Goal: Information Seeking & Learning: Check status

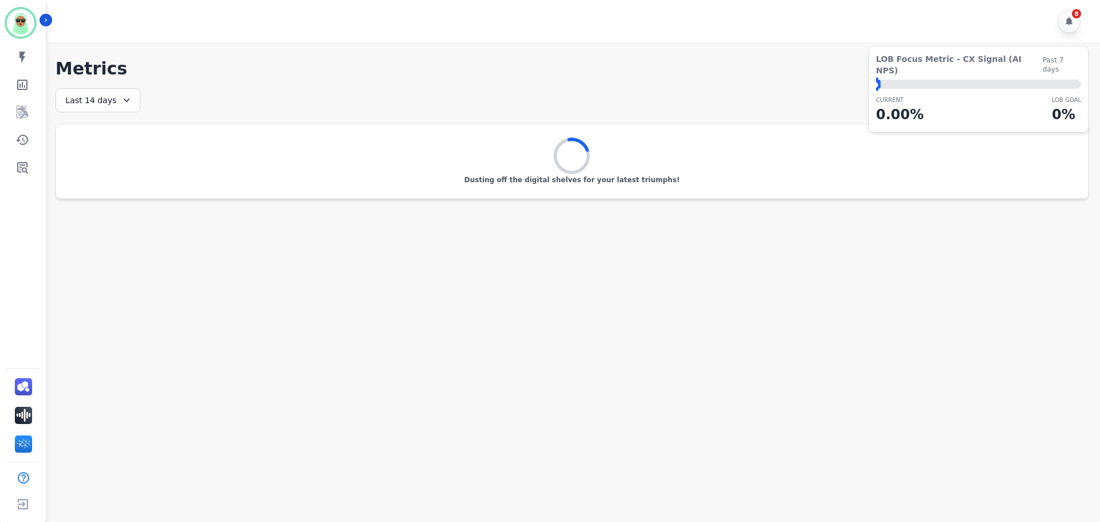
click at [114, 94] on div "Last 14 days" at bounding box center [98, 100] width 85 height 24
click at [104, 152] on li "[DATE]" at bounding box center [105, 156] width 57 height 11
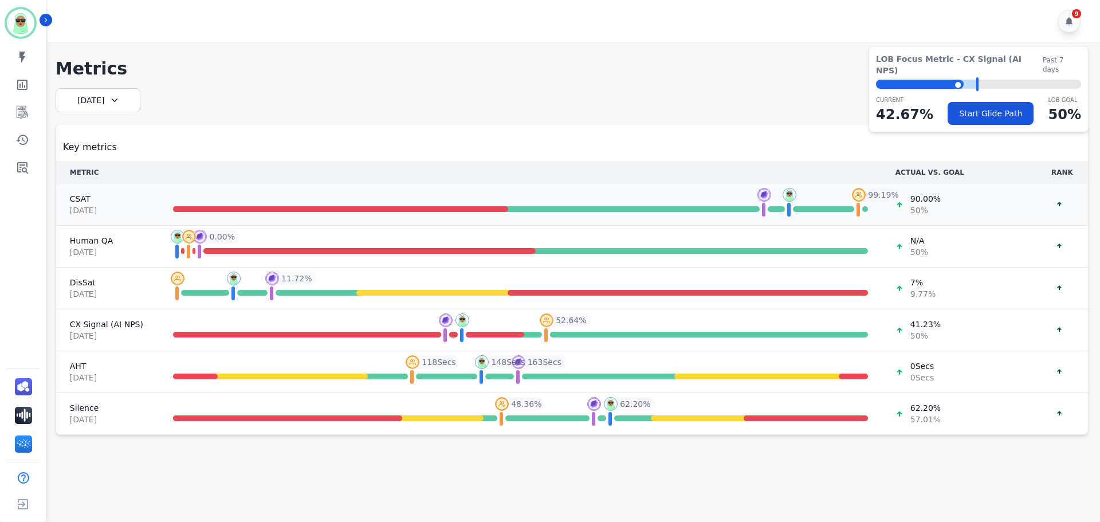
click at [131, 206] on span "[DATE]" at bounding box center [108, 209] width 76 height 11
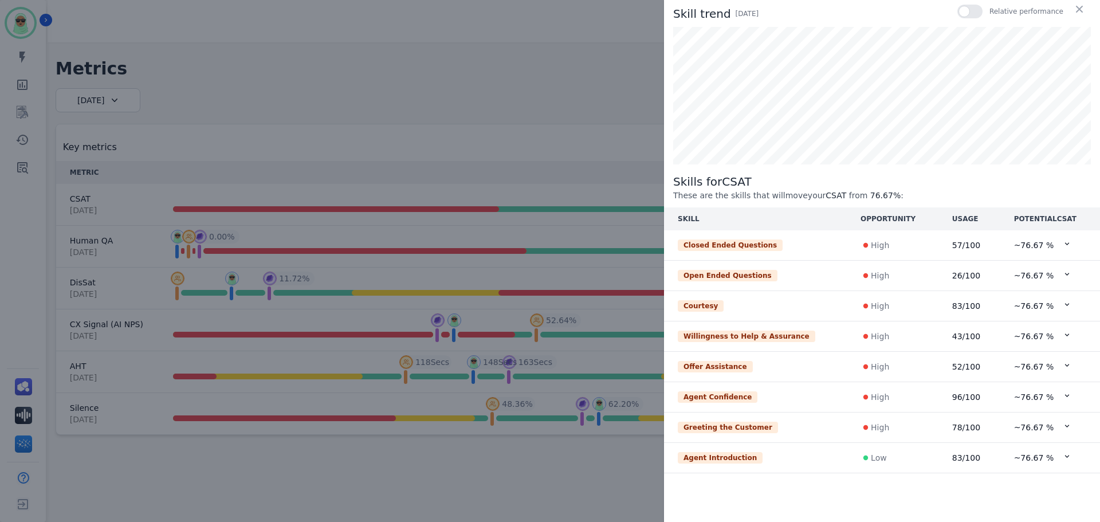
click at [938, 278] on td "26 /100" at bounding box center [969, 276] width 62 height 30
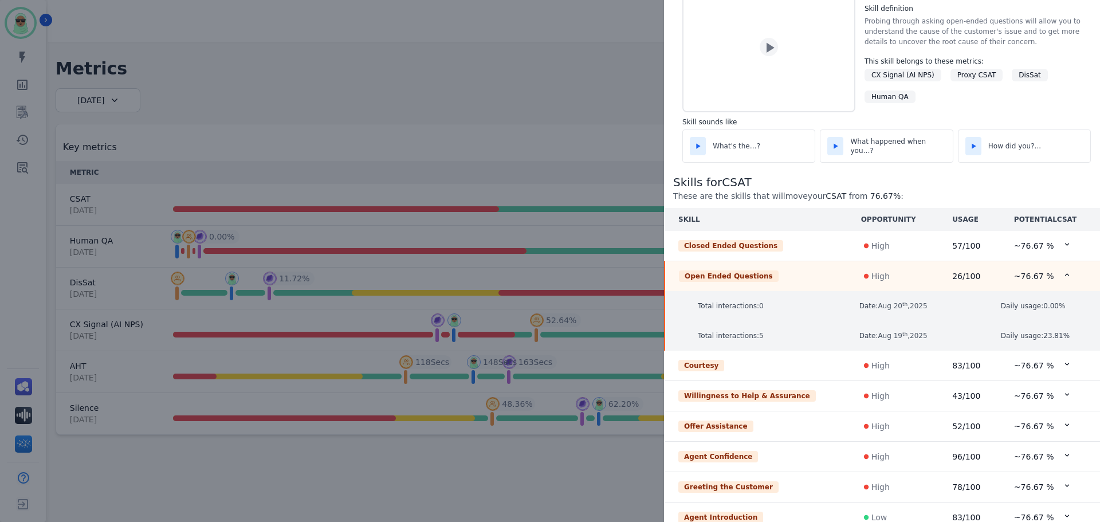
scroll to position [34, 0]
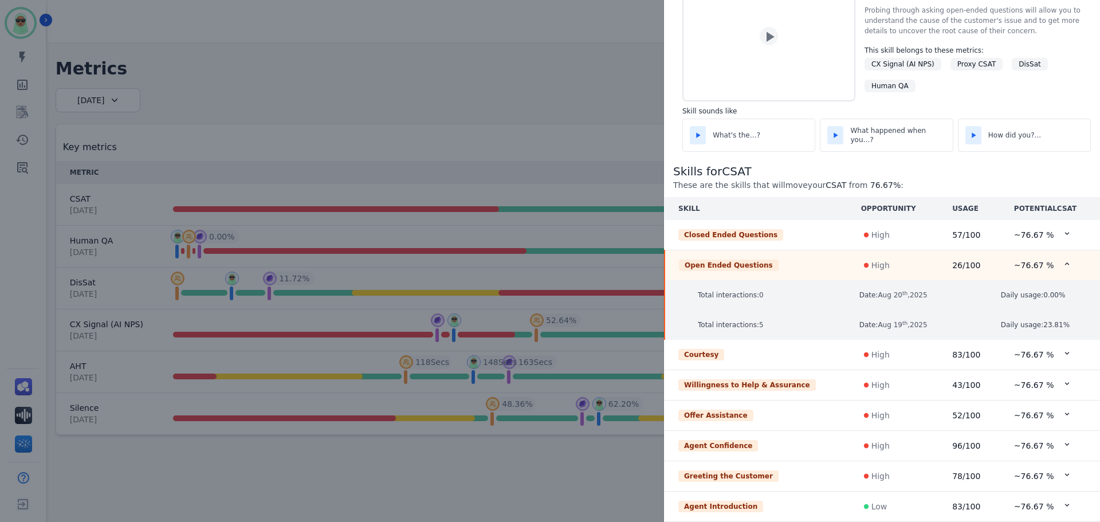
click at [887, 355] on div "High" at bounding box center [893, 354] width 61 height 11
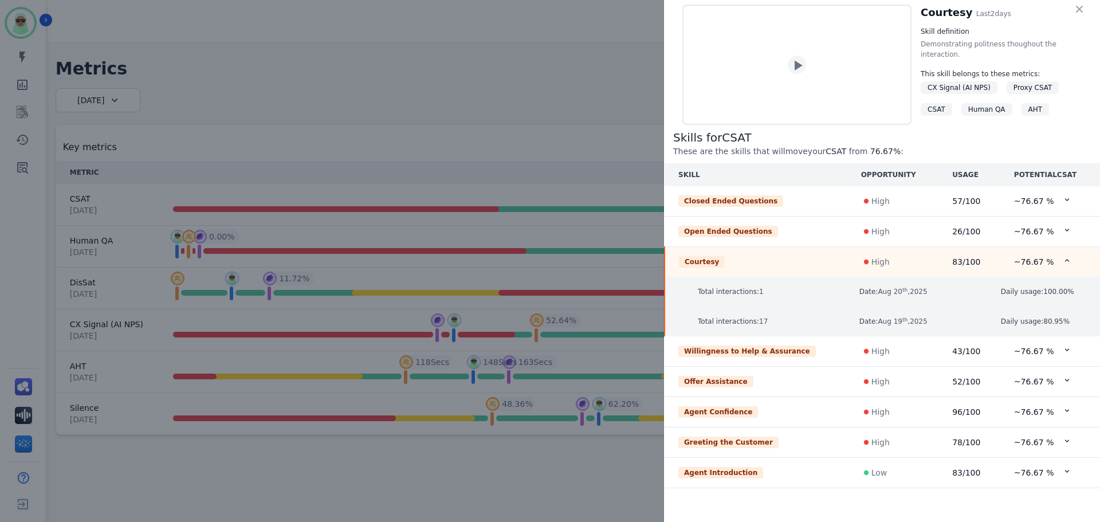
scroll to position [0, 0]
click at [885, 346] on td "High" at bounding box center [892, 351] width 91 height 30
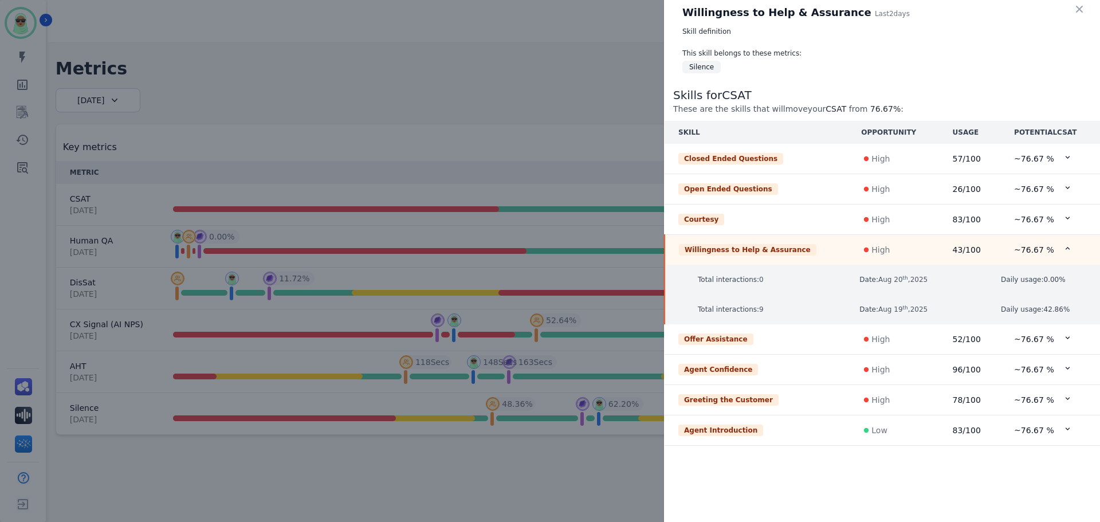
click at [887, 356] on td "High" at bounding box center [892, 370] width 91 height 30
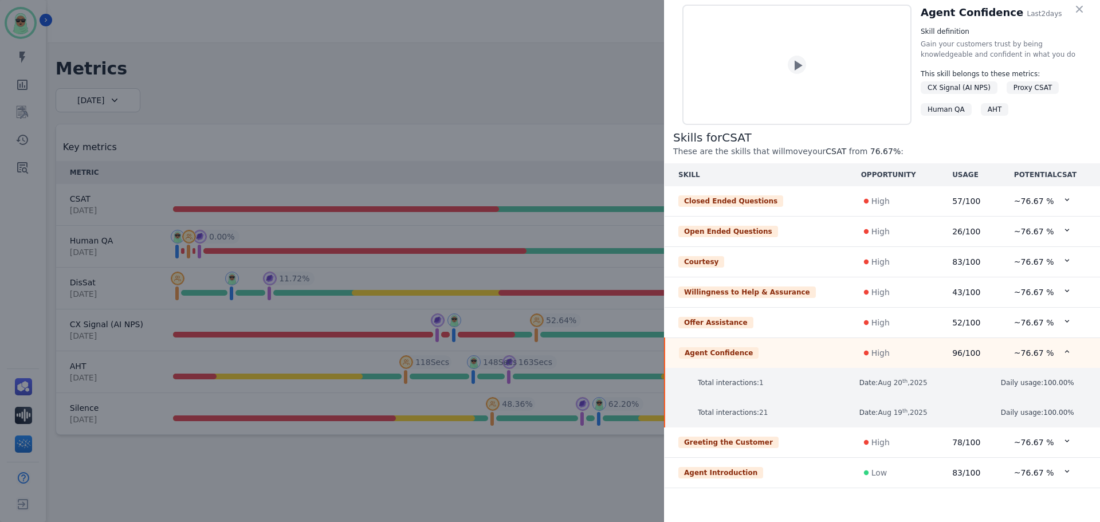
click at [891, 443] on td "High" at bounding box center [892, 442] width 91 height 30
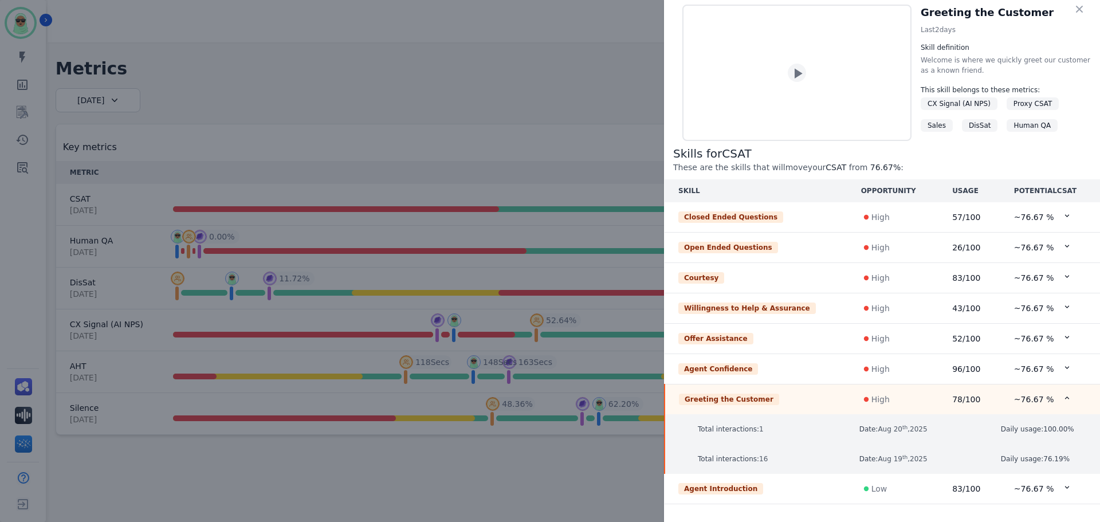
click at [450, 68] on div "Greeting the Customer Last 2 days Skill definition Welcome is where we quickly …" at bounding box center [550, 261] width 1100 height 522
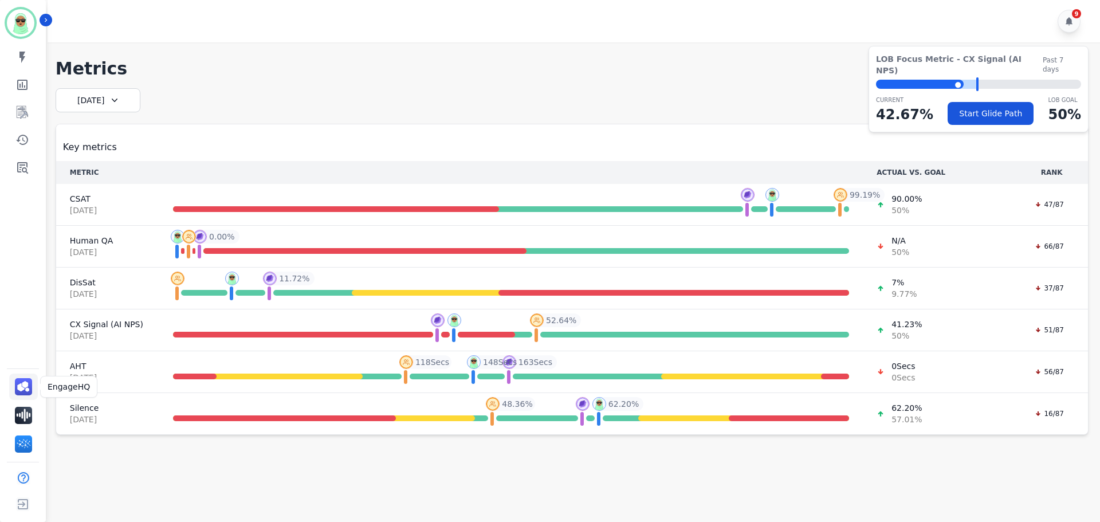
click at [32, 385] on link "Sidebar" at bounding box center [23, 386] width 29 height 26
click at [25, 120] on link "Sidebar" at bounding box center [24, 112] width 44 height 23
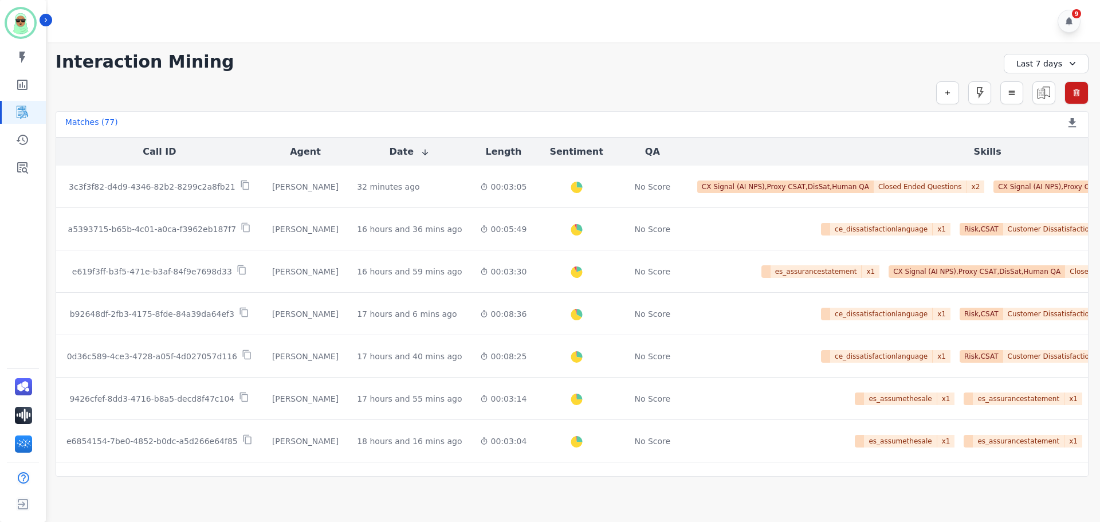
drag, startPoint x: 1073, startPoint y: 63, endPoint x: 1051, endPoint y: 78, distance: 26.4
click at [1072, 64] on icon at bounding box center [1071, 63] width 11 height 11
click at [1039, 118] on li "[DATE]" at bounding box center [1053, 117] width 57 height 11
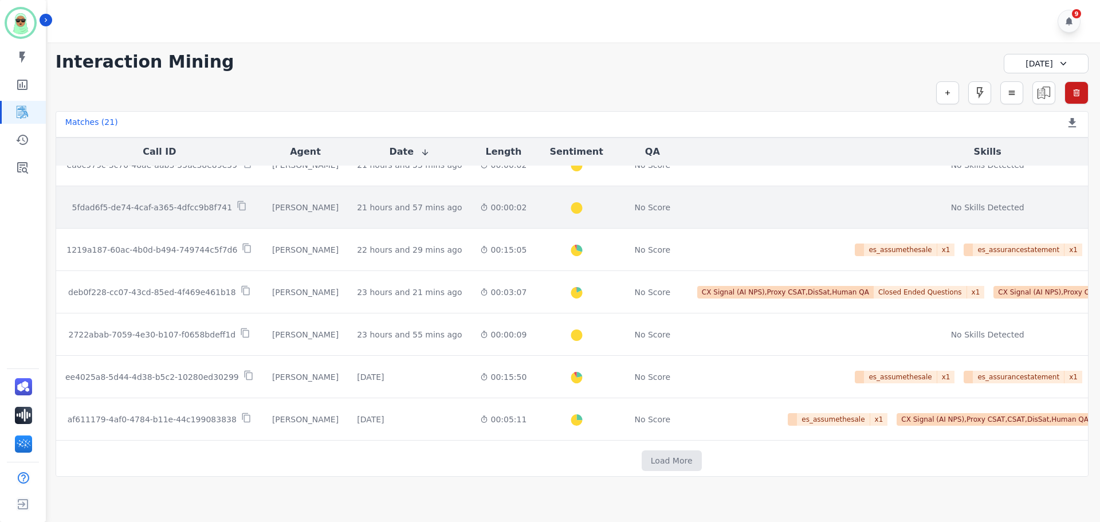
scroll to position [589, 0]
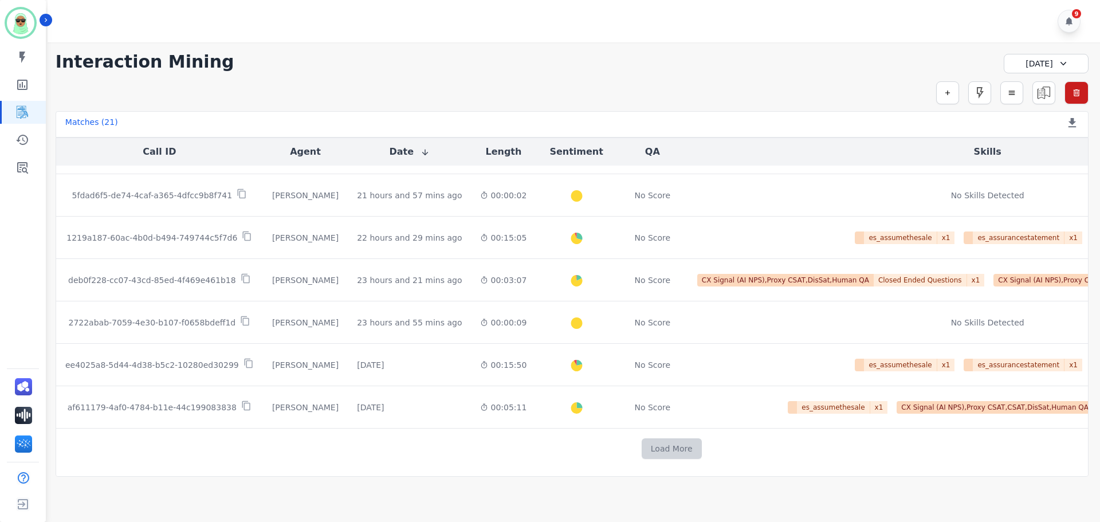
click at [641, 440] on button "Load More" at bounding box center [671, 448] width 60 height 21
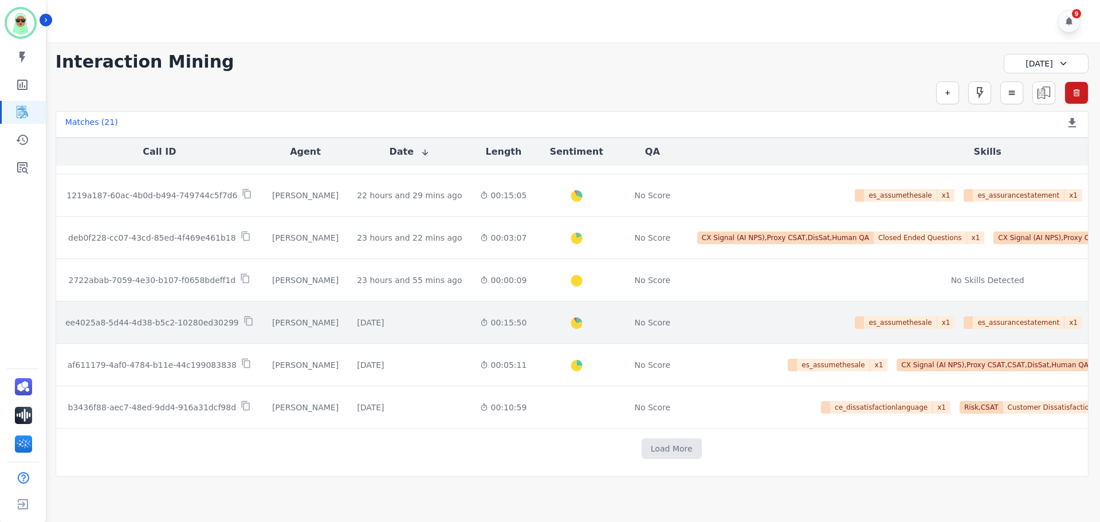
scroll to position [632, 0]
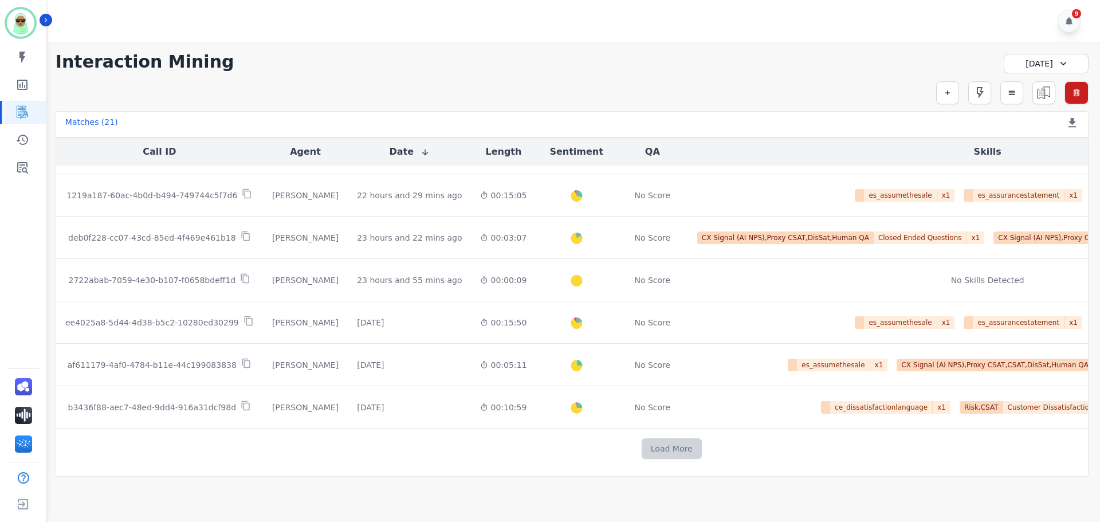
click at [641, 442] on button "Load More" at bounding box center [671, 448] width 60 height 21
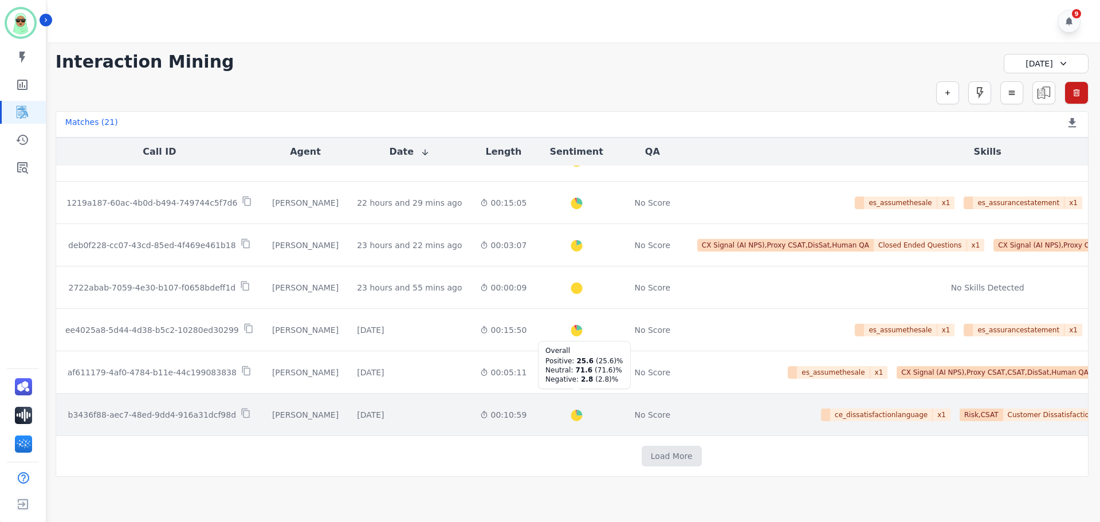
scroll to position [624, 0]
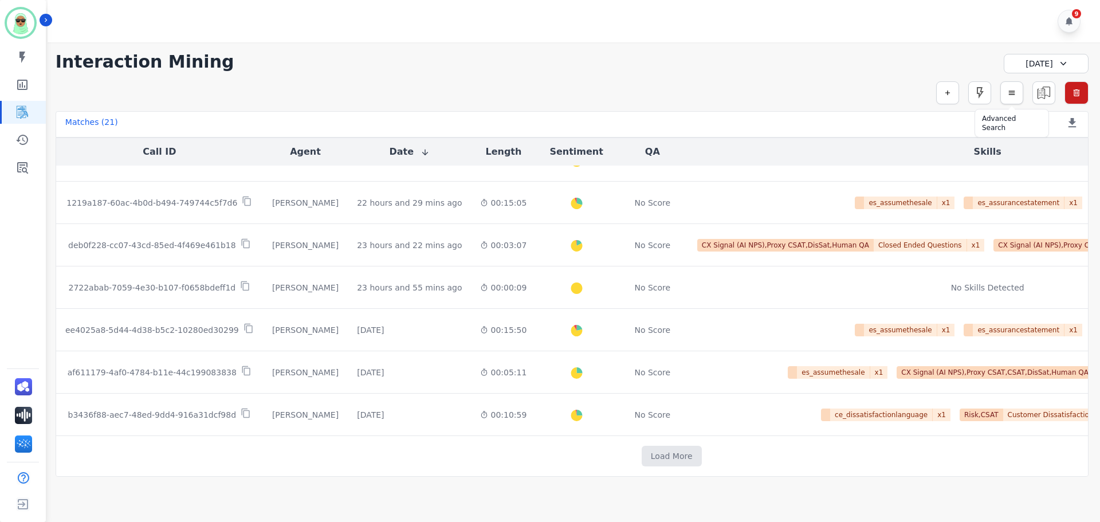
click at [1013, 99] on button "button" at bounding box center [1011, 92] width 23 height 23
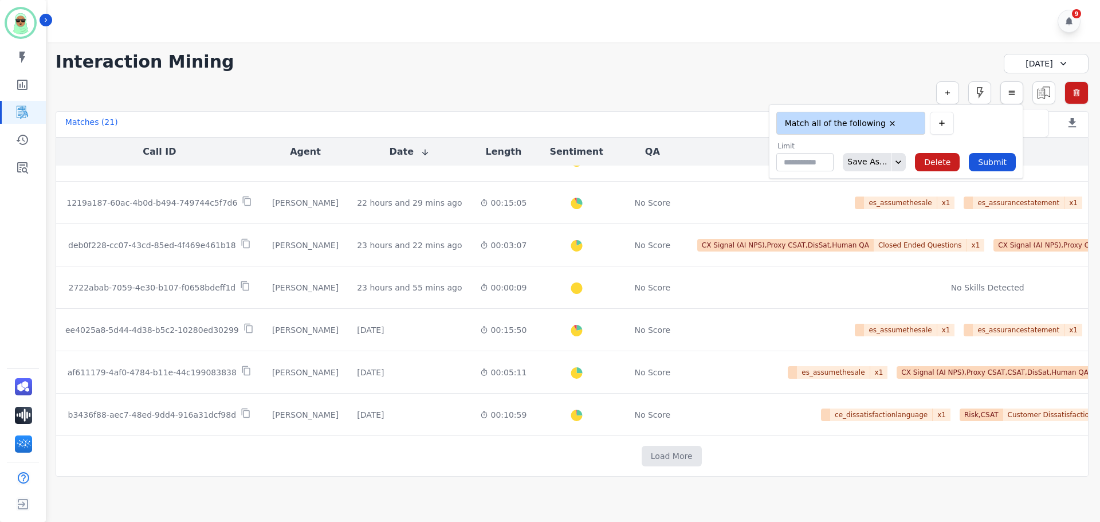
click at [1013, 99] on button "button" at bounding box center [1011, 92] width 23 height 23
click at [1009, 96] on icon "button" at bounding box center [1011, 93] width 8 height 8
click at [1010, 92] on icon "button" at bounding box center [1011, 93] width 8 height 8
click at [880, 66] on div "**********" at bounding box center [572, 62] width 1033 height 21
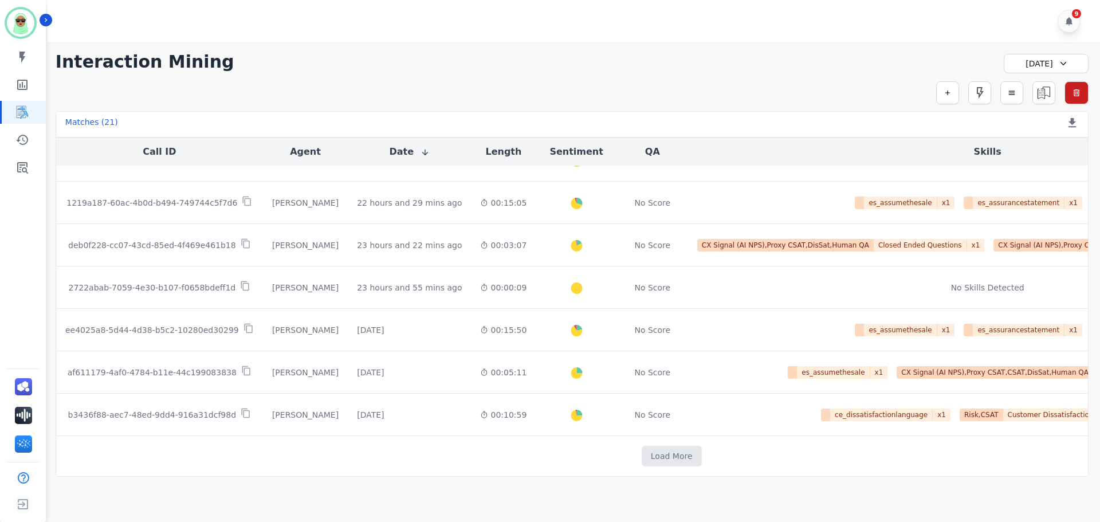
click at [1060, 61] on div "[DATE]" at bounding box center [1045, 63] width 85 height 19
click at [1013, 95] on icon "button" at bounding box center [1011, 93] width 8 height 8
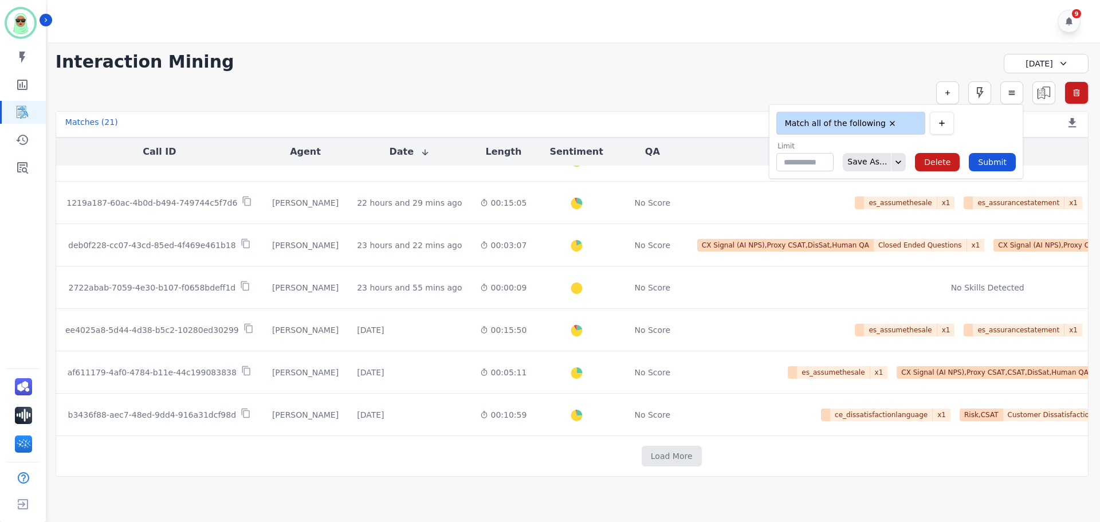
click at [946, 123] on icon "button" at bounding box center [941, 123] width 9 height 9
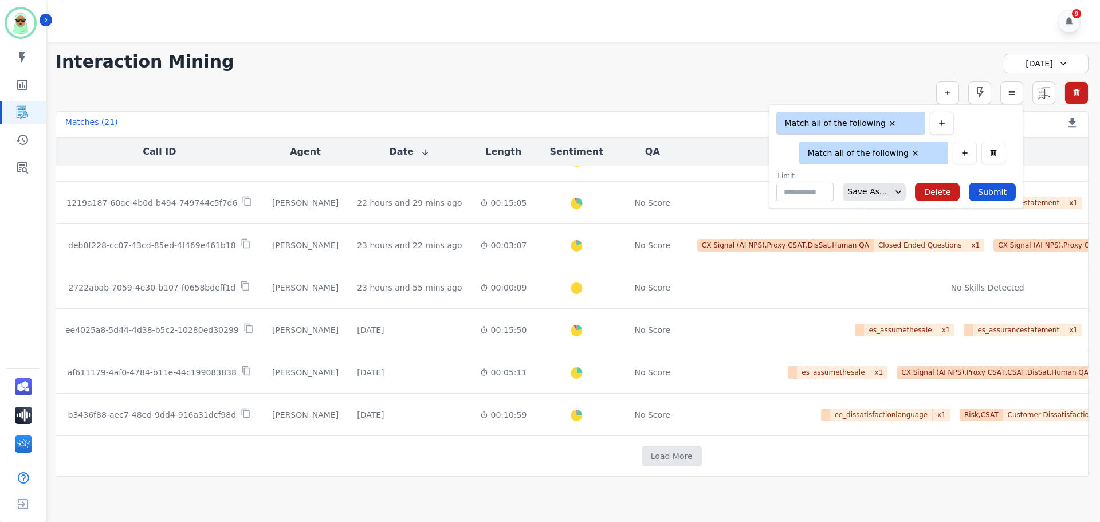
click at [946, 123] on icon "button" at bounding box center [941, 123] width 9 height 9
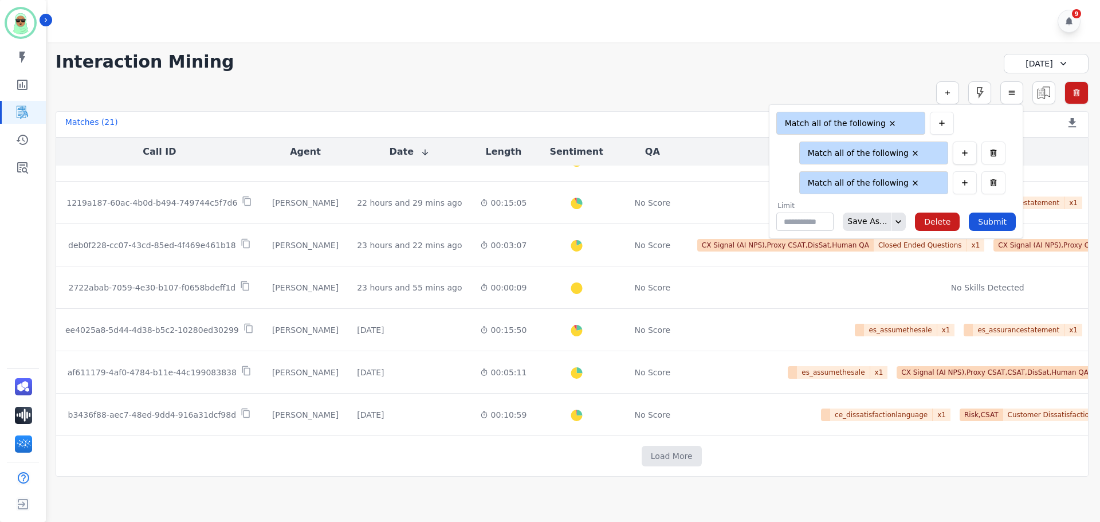
click at [967, 151] on icon "button" at bounding box center [964, 152] width 9 height 9
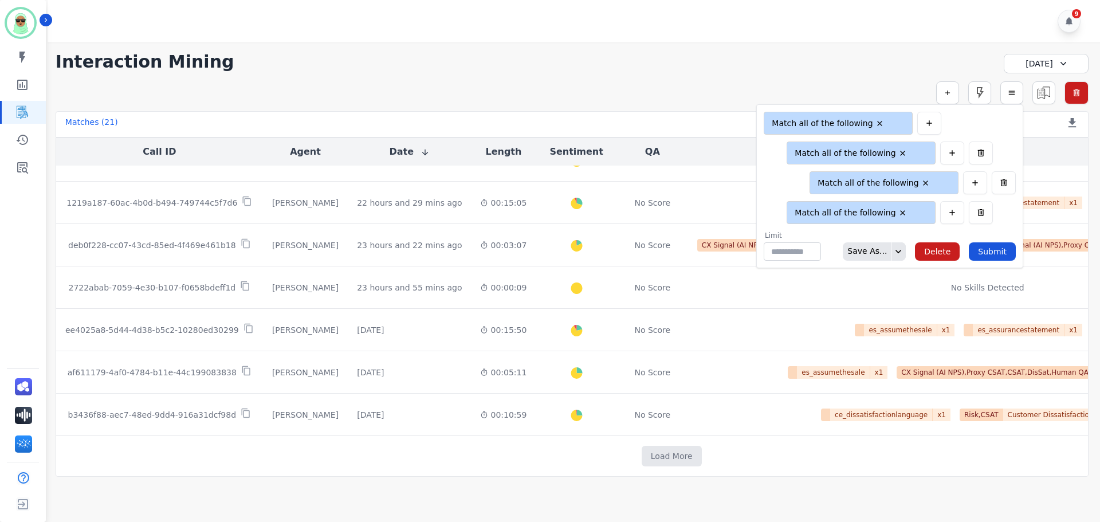
click at [994, 163] on div "**********" at bounding box center [900, 152] width 229 height 23
click at [977, 150] on icon "button" at bounding box center [980, 152] width 9 height 9
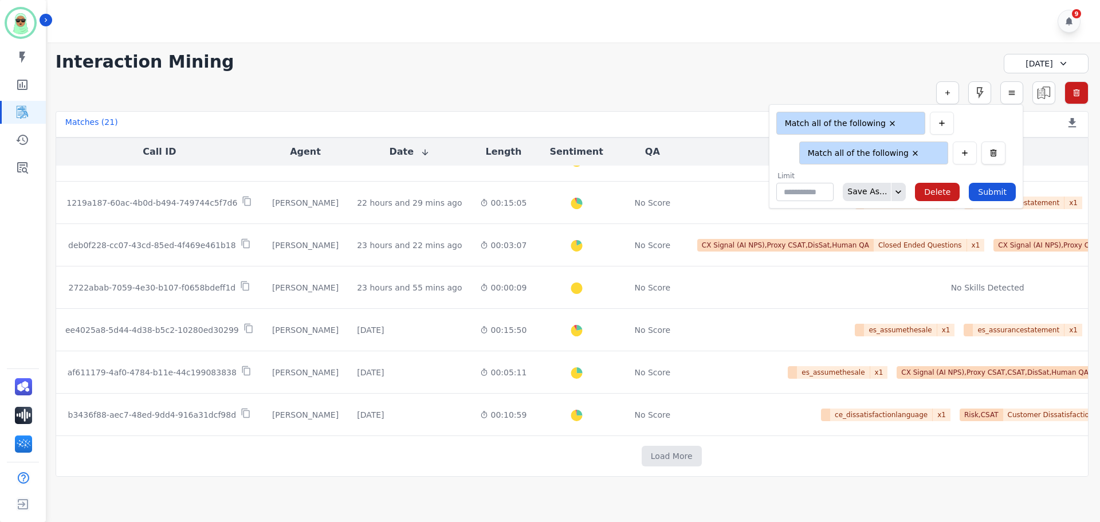
drag, startPoint x: 996, startPoint y: 167, endPoint x: 997, endPoint y: 152, distance: 15.5
click at [1000, 167] on form "**********" at bounding box center [896, 156] width 254 height 104
click at [997, 151] on icon "button" at bounding box center [993, 152] width 9 height 9
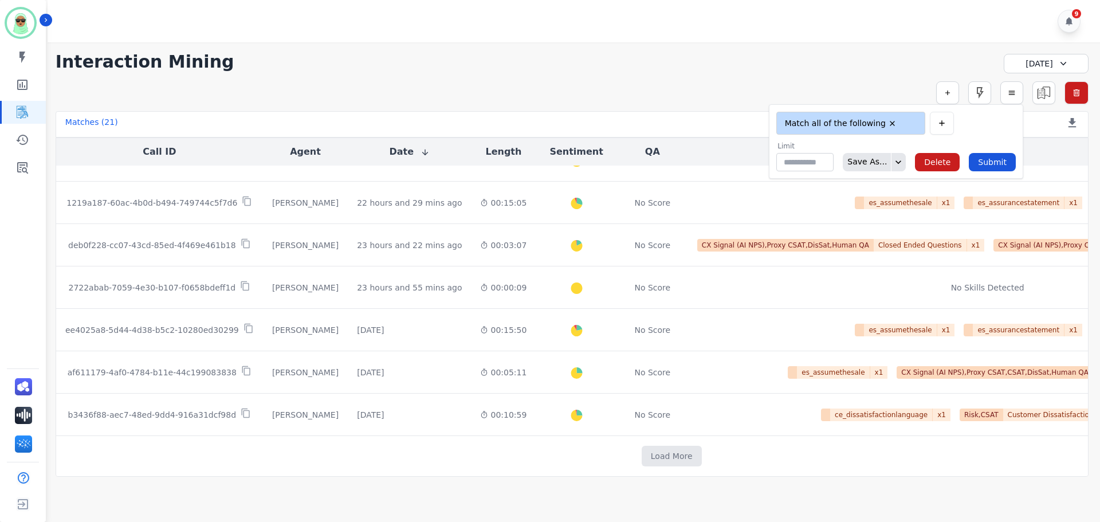
click at [415, 71] on div "**********" at bounding box center [572, 62] width 1033 height 21
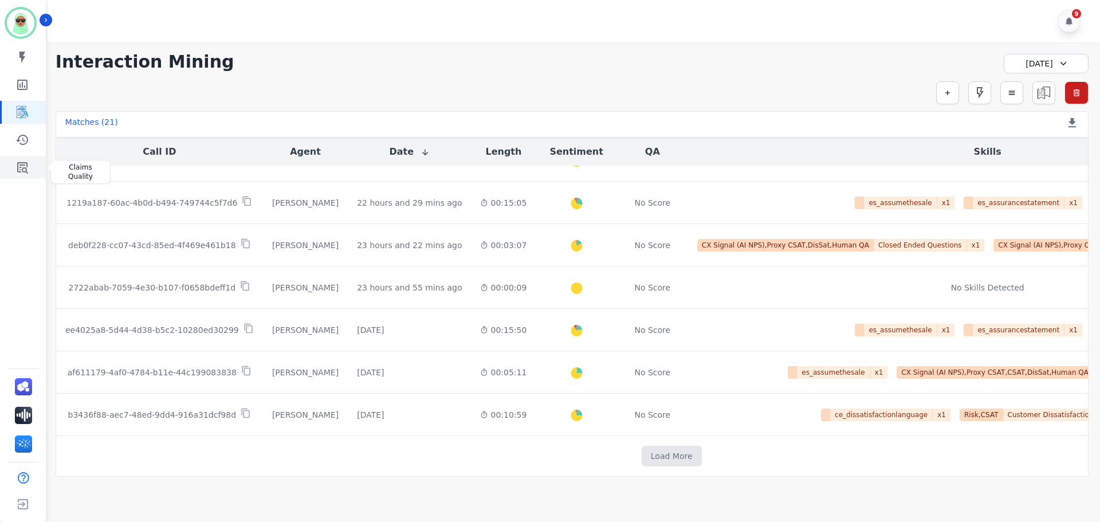
click at [25, 171] on icon "Sidebar" at bounding box center [22, 167] width 11 height 11
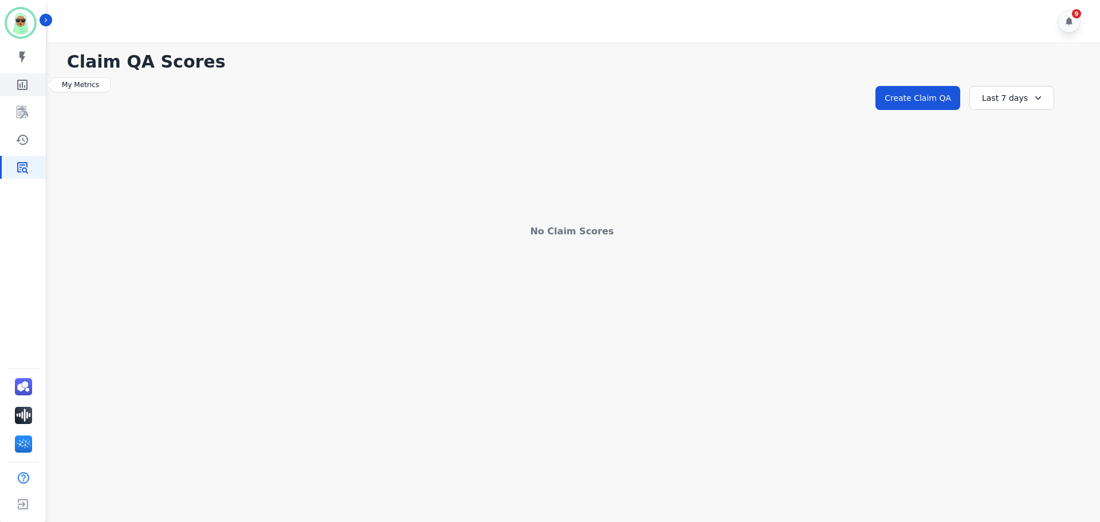
click at [23, 89] on icon "Sidebar" at bounding box center [22, 85] width 10 height 10
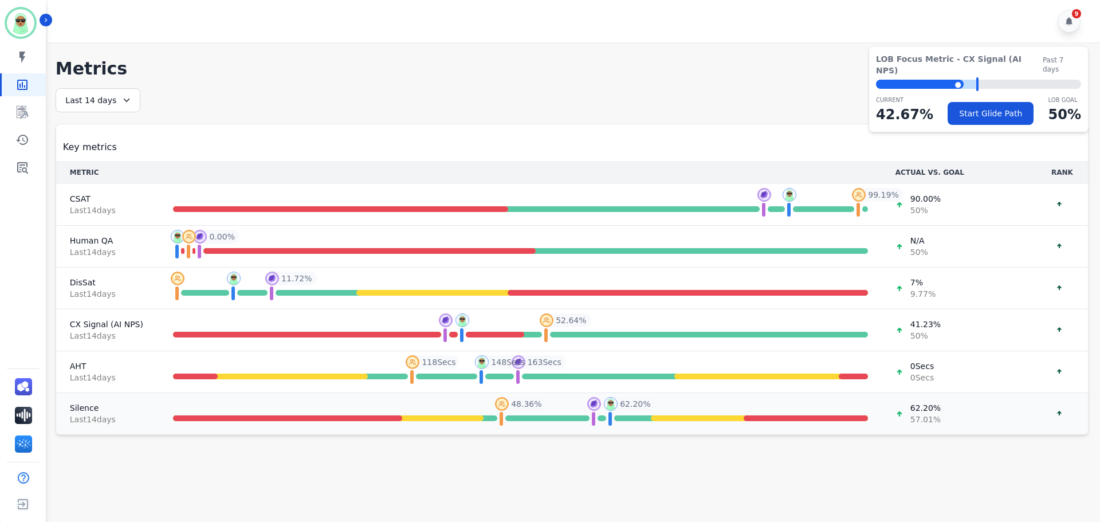
click at [306, 420] on div at bounding box center [287, 418] width 229 height 6
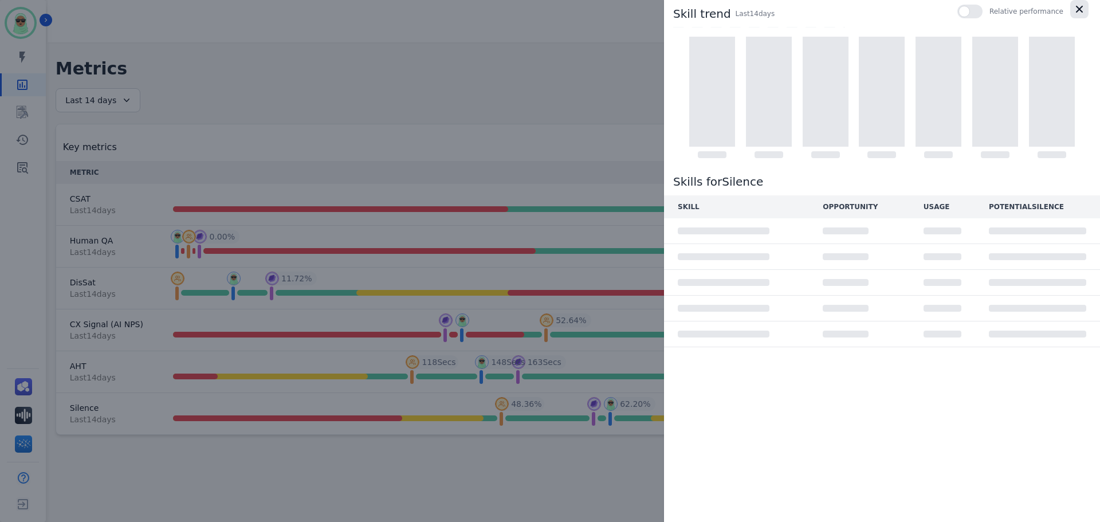
click at [1077, 3] on button "button" at bounding box center [1079, 9] width 18 height 18
